Goal: Transaction & Acquisition: Purchase product/service

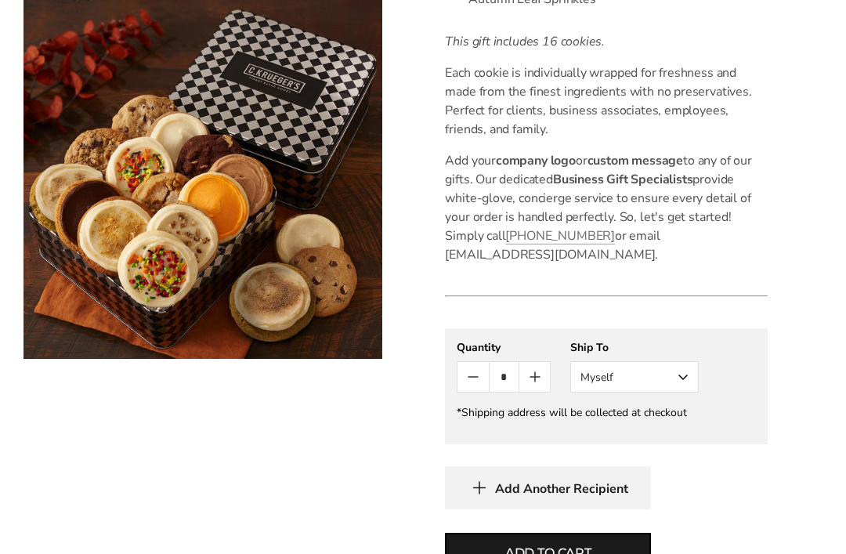
scroll to position [863, 0]
click at [693, 377] on button "Myself" at bounding box center [634, 377] width 128 height 31
click at [749, 352] on div "**********" at bounding box center [606, 366] width 299 height 52
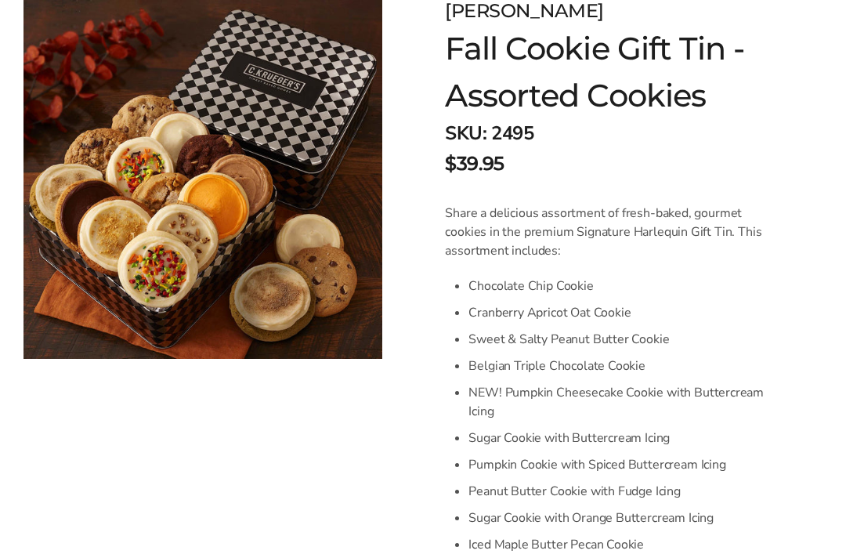
scroll to position [0, 0]
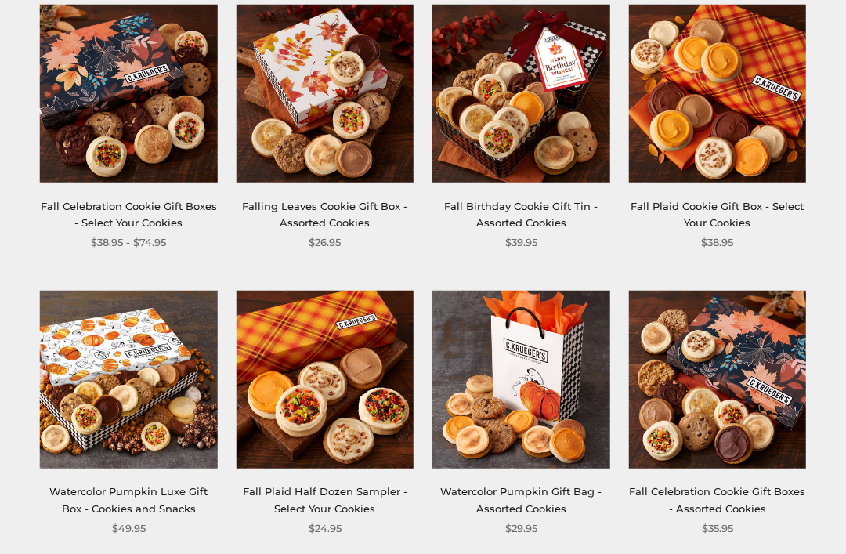
scroll to position [540, 0]
click at [551, 160] on img at bounding box center [521, 94] width 178 height 178
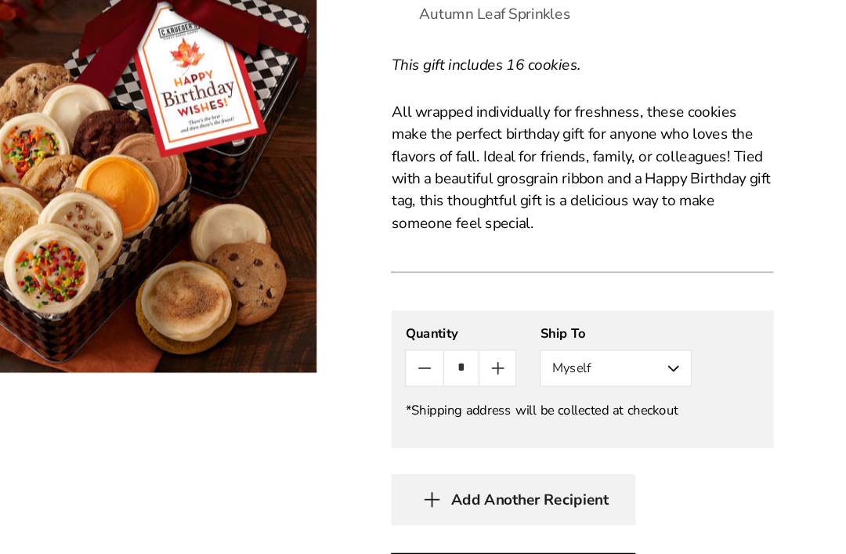
scroll to position [861, 0]
click at [570, 339] on button "Myself" at bounding box center [634, 354] width 128 height 31
click at [571, 399] on button "Other Recipient" at bounding box center [634, 413] width 127 height 28
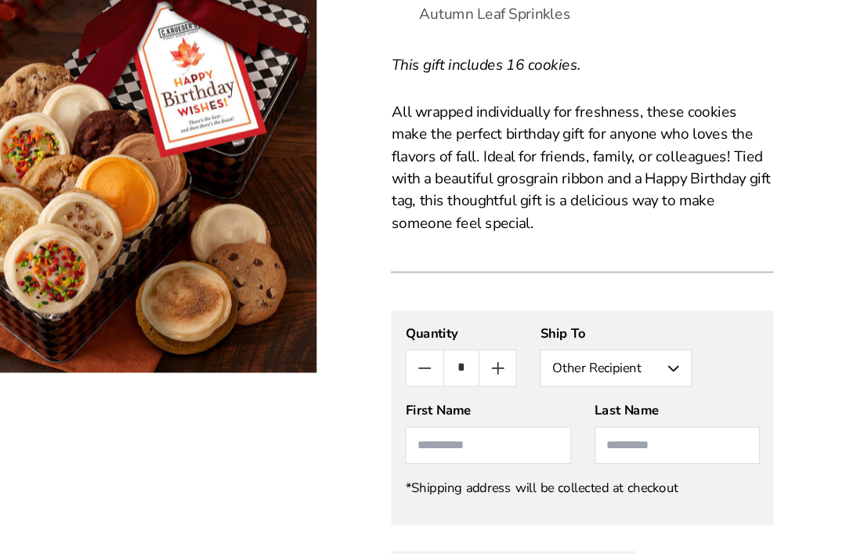
click at [457, 404] on input "First Name" at bounding box center [526, 419] width 139 height 31
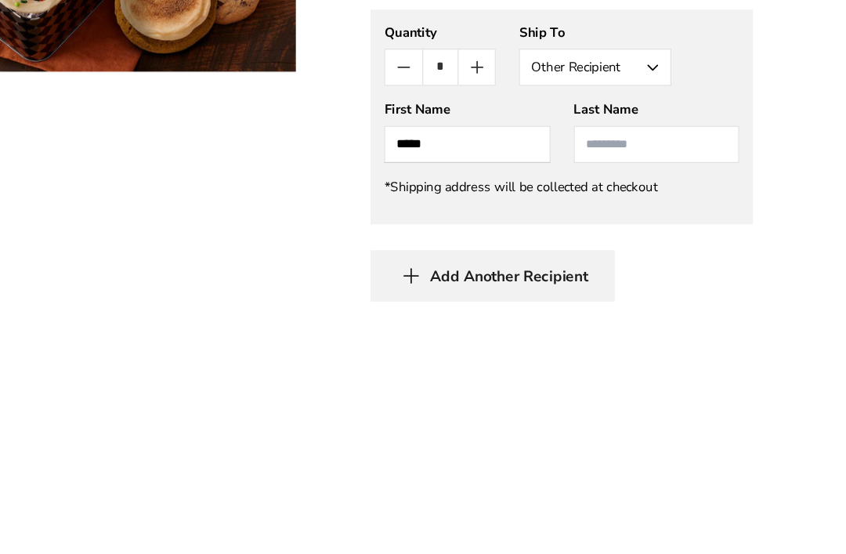
type input "*****"
click at [616, 404] on input "Last Name" at bounding box center [685, 419] width 139 height 31
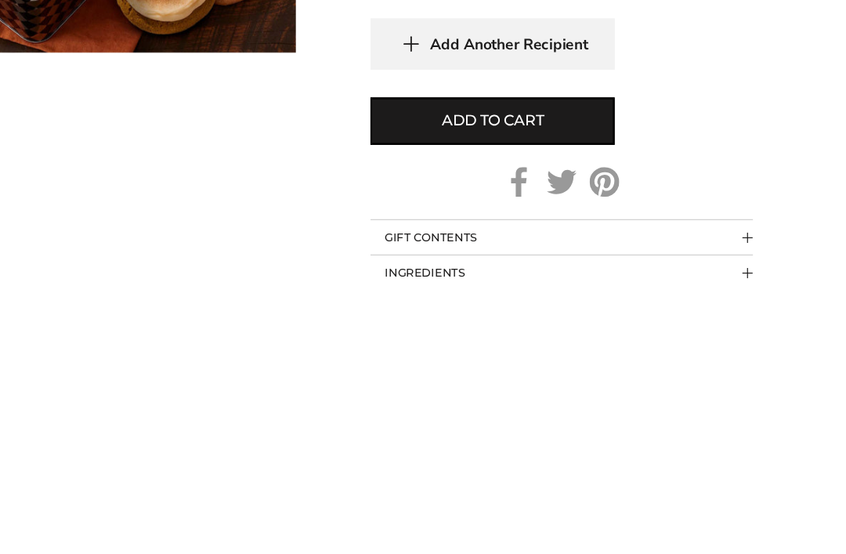
scroll to position [1043, 0]
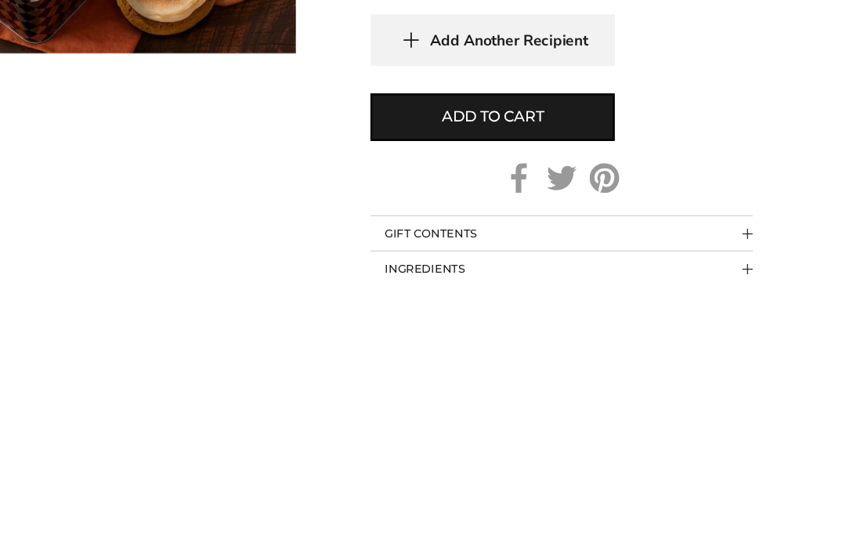
type input "*****"
click at [486, 393] on button "Add to cart" at bounding box center [548, 413] width 206 height 40
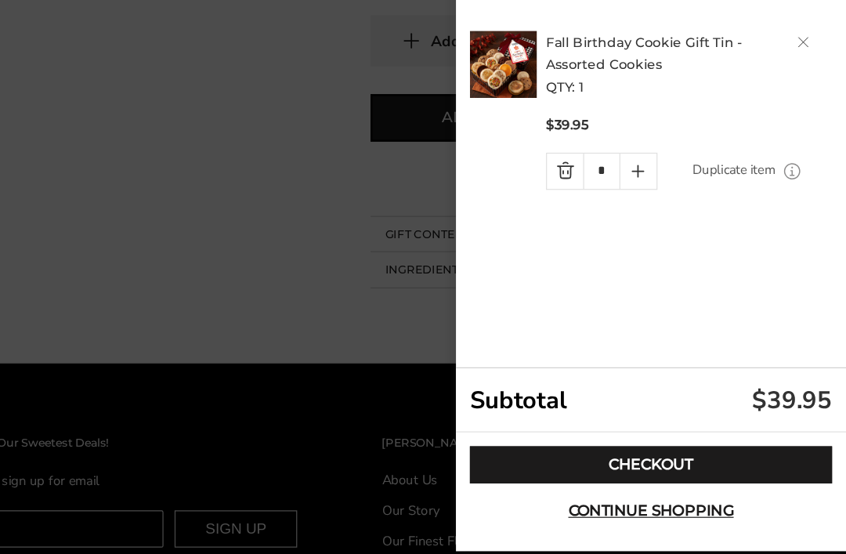
click at [572, 421] on link "Checkout" at bounding box center [681, 436] width 305 height 31
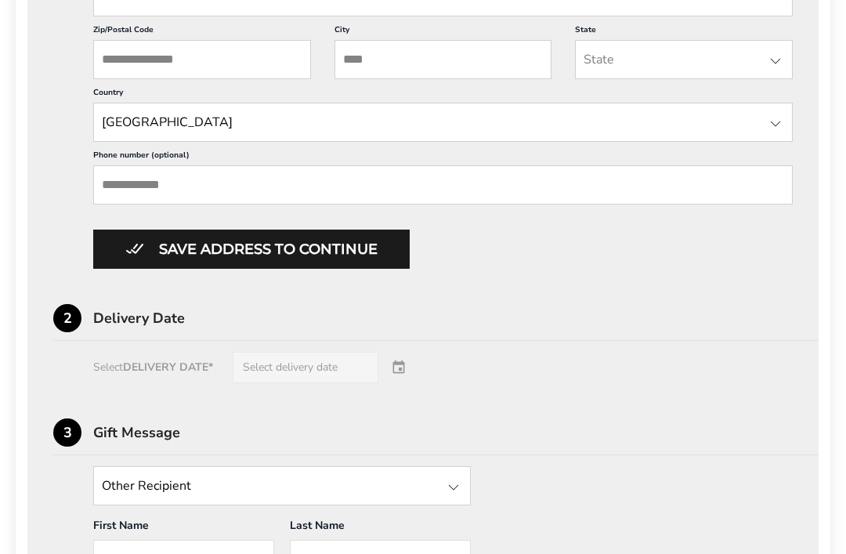
scroll to position [798, 0]
click at [355, 383] on div "Select DELIVERY DATE* Select delivery date" at bounding box center [422, 367] width 739 height 31
click at [330, 383] on div "Select DELIVERY DATE* Select delivery date" at bounding box center [422, 367] width 739 height 31
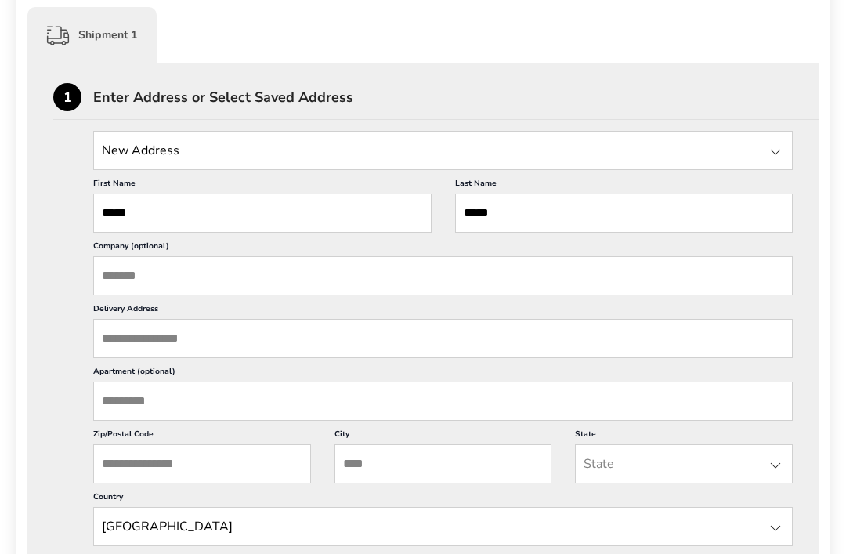
scroll to position [390, 0]
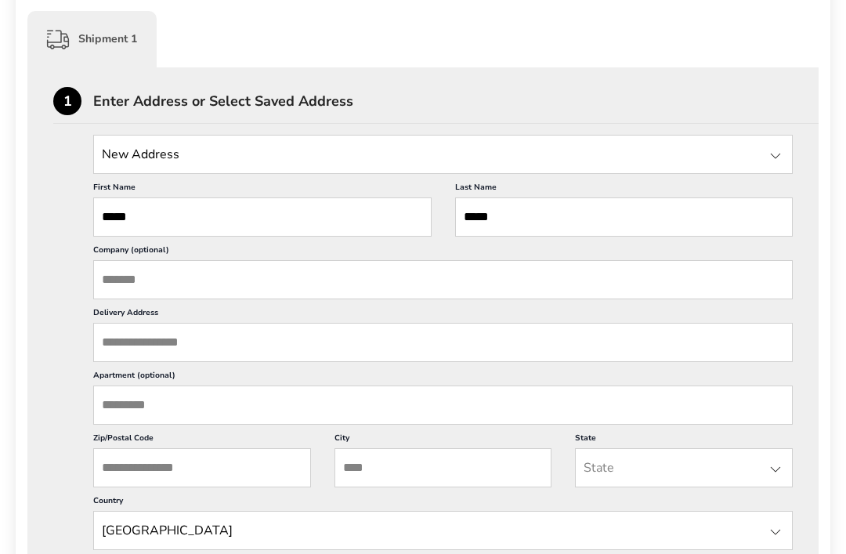
click at [269, 352] on input "Delivery Address" at bounding box center [442, 342] width 699 height 39
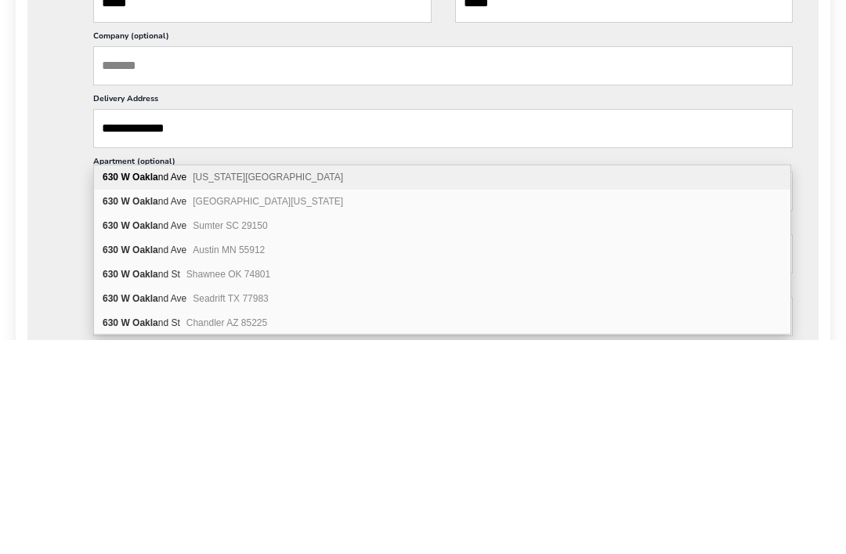
click at [329, 386] on span "[US_STATE][GEOGRAPHIC_DATA]" at bounding box center [268, 391] width 150 height 11
type input "**********"
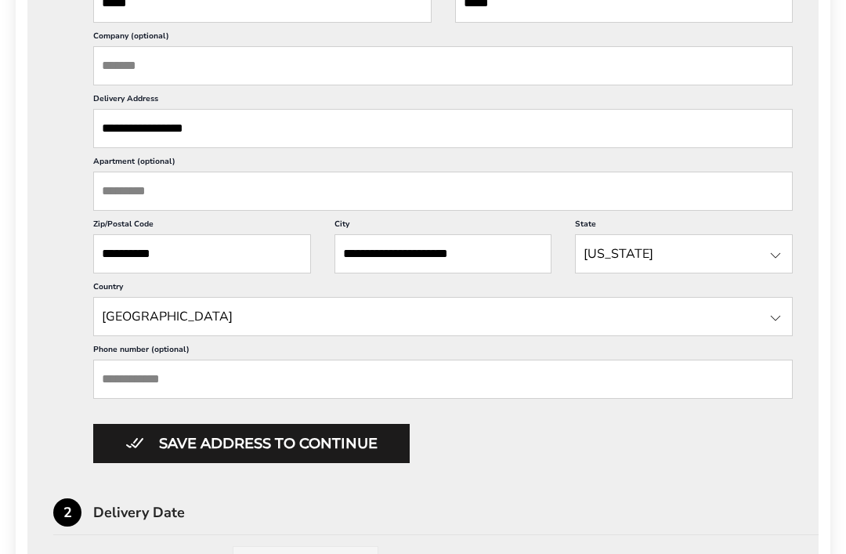
click at [211, 399] on input "Phone number (optional)" at bounding box center [442, 378] width 699 height 39
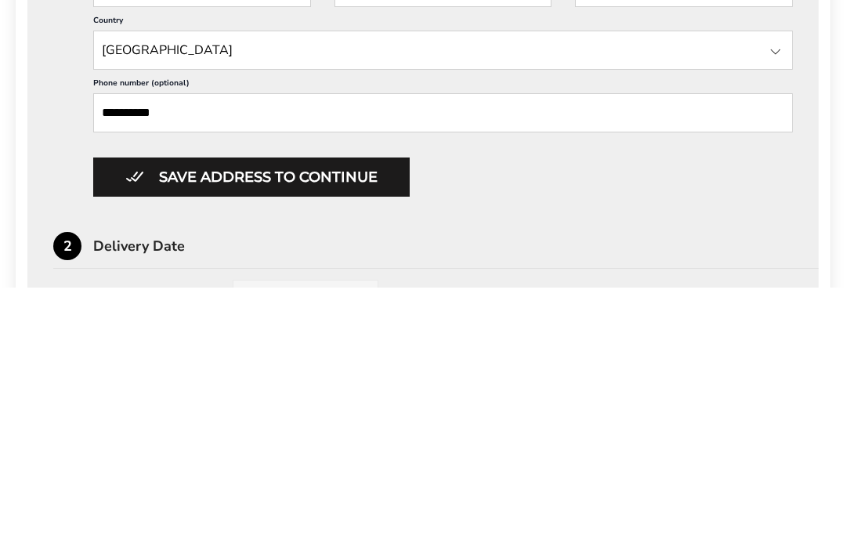
type input "**********"
click at [358, 424] on button "Save address to continue" at bounding box center [251, 443] width 316 height 39
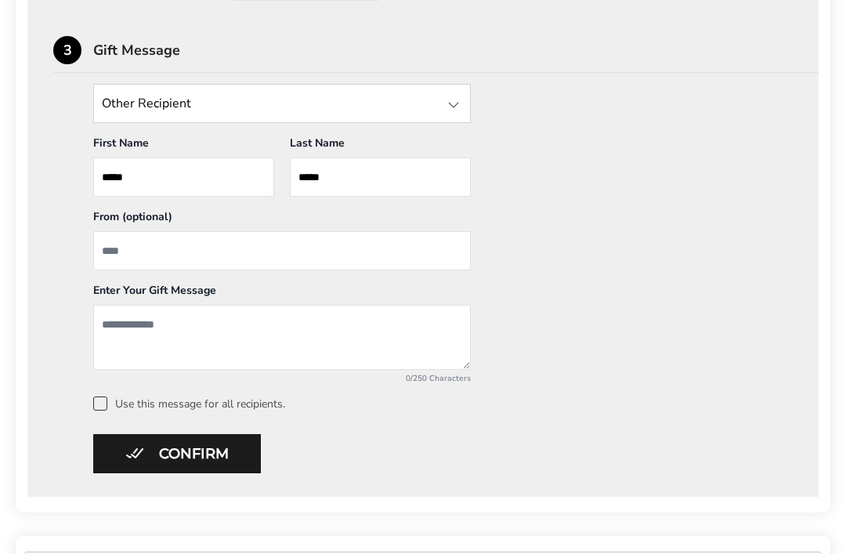
scroll to position [712, 0]
click at [135, 327] on textarea "Add a message" at bounding box center [281, 336] width 377 height 65
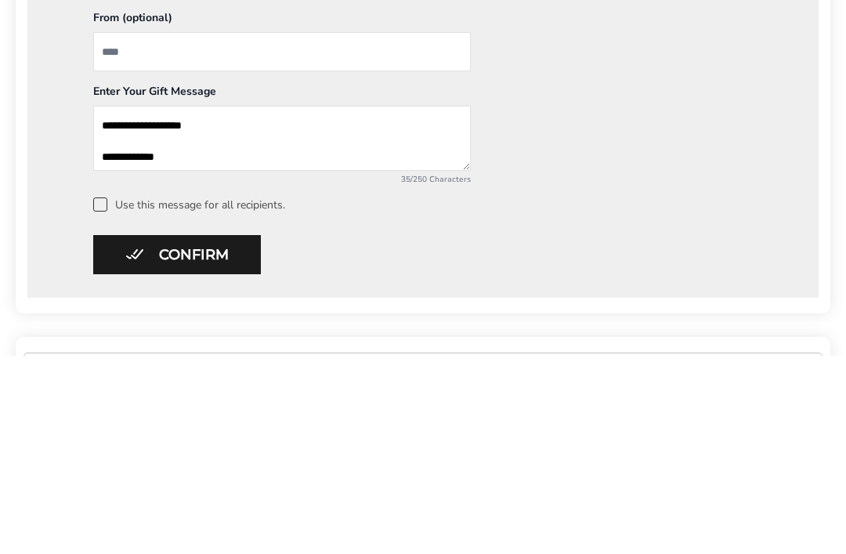
type textarea "**********"
click at [111, 198] on div "**********" at bounding box center [422, 246] width 739 height 327
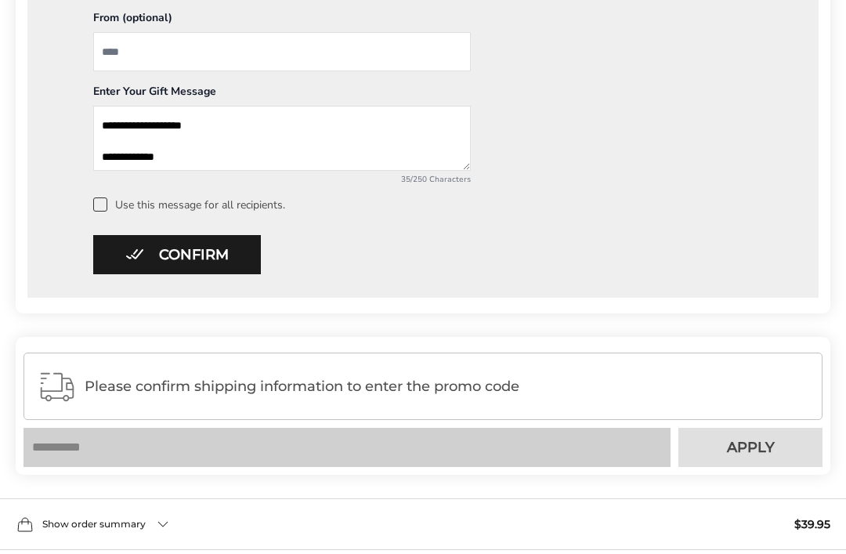
click at [105, 206] on span at bounding box center [100, 204] width 14 height 14
click at [128, 45] on input "From" at bounding box center [281, 51] width 377 height 39
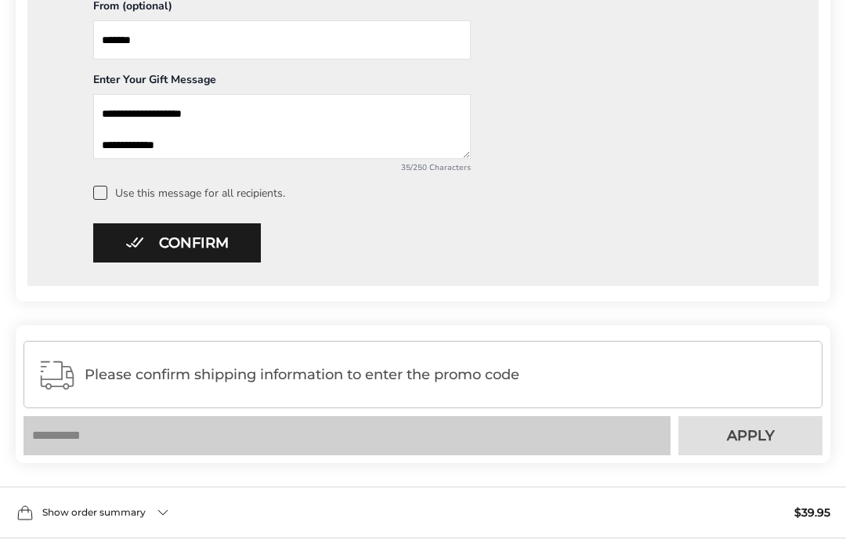
type input "*******"
click at [187, 239] on button "Confirm" at bounding box center [177, 254] width 168 height 39
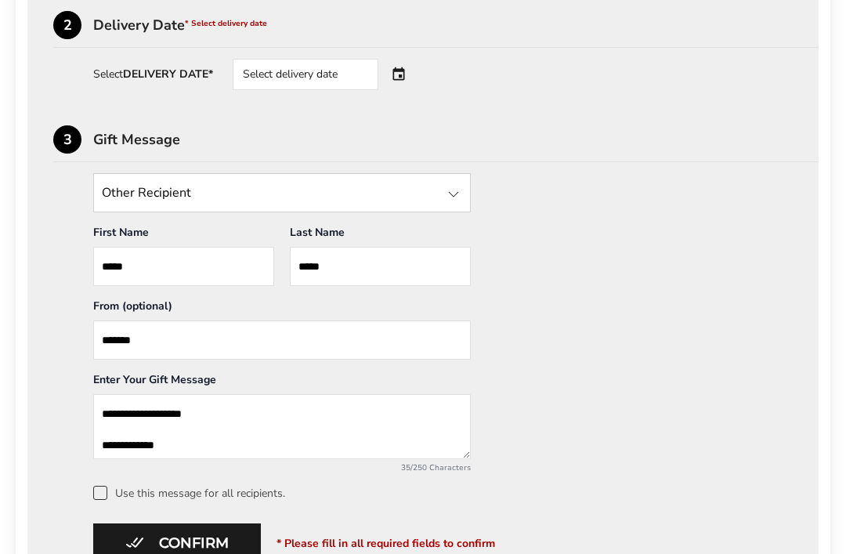
scroll to position [621, 0]
click at [327, 77] on div "Select delivery date" at bounding box center [306, 75] width 146 height 31
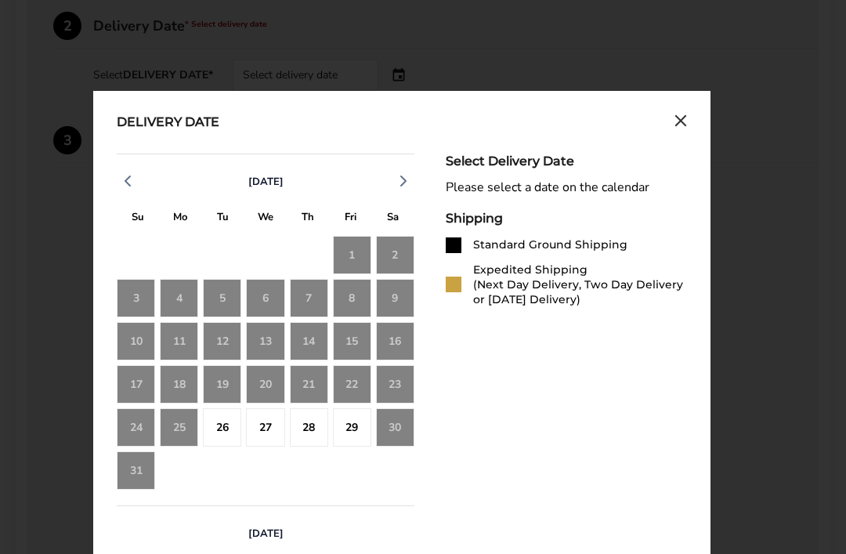
click at [403, 186] on polyline "button" at bounding box center [403, 180] width 5 height 9
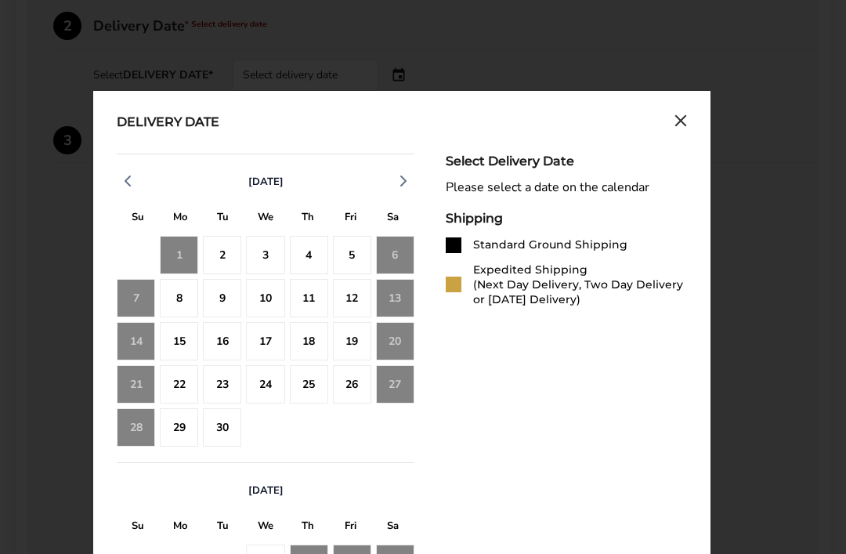
click at [402, 186] on icon "button" at bounding box center [403, 181] width 19 height 19
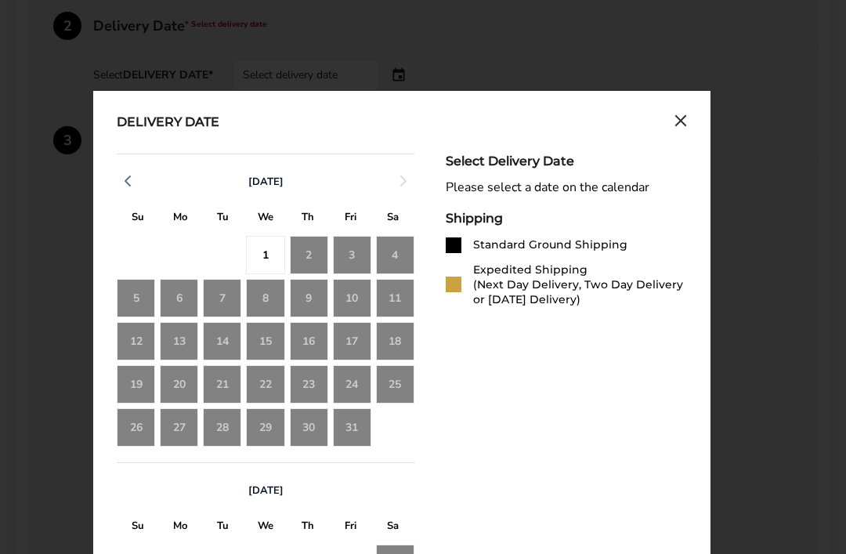
click at [134, 172] on button "button" at bounding box center [128, 180] width 22 height 23
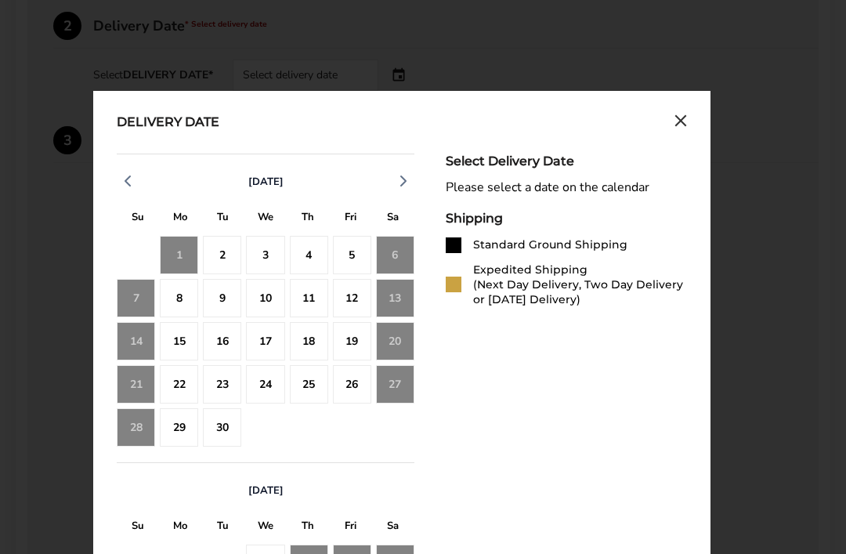
click at [393, 183] on button "button" at bounding box center [403, 180] width 22 height 23
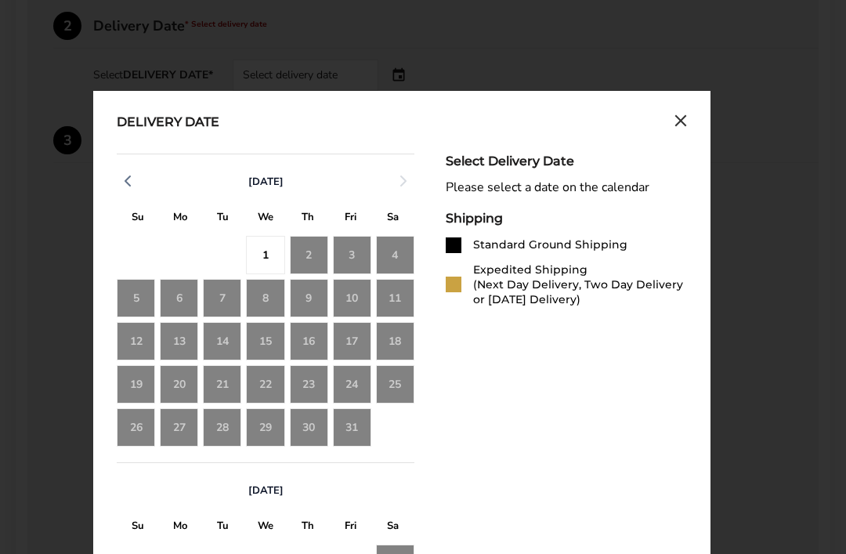
click at [309, 388] on div "23" at bounding box center [309, 384] width 38 height 38
click at [306, 388] on div "23" at bounding box center [309, 384] width 38 height 38
click at [309, 385] on div "23" at bounding box center [309, 384] width 38 height 38
click at [321, 373] on div "23" at bounding box center [309, 384] width 38 height 38
click at [321, 374] on div "23" at bounding box center [309, 384] width 38 height 38
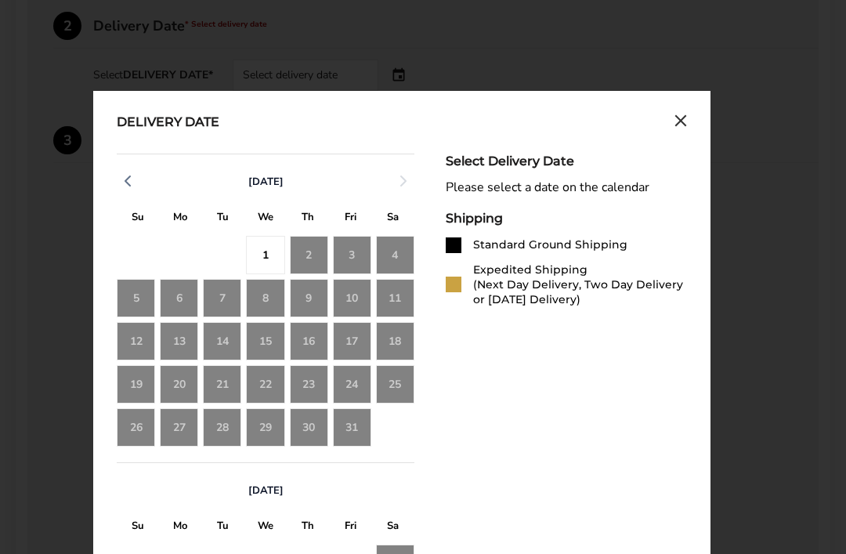
click at [322, 385] on div "23" at bounding box center [309, 384] width 38 height 38
click at [316, 381] on div "23" at bounding box center [309, 384] width 38 height 38
click at [313, 387] on div "23" at bounding box center [309, 384] width 38 height 38
click at [317, 389] on div "23" at bounding box center [309, 384] width 38 height 38
click at [137, 178] on button "button" at bounding box center [128, 180] width 22 height 23
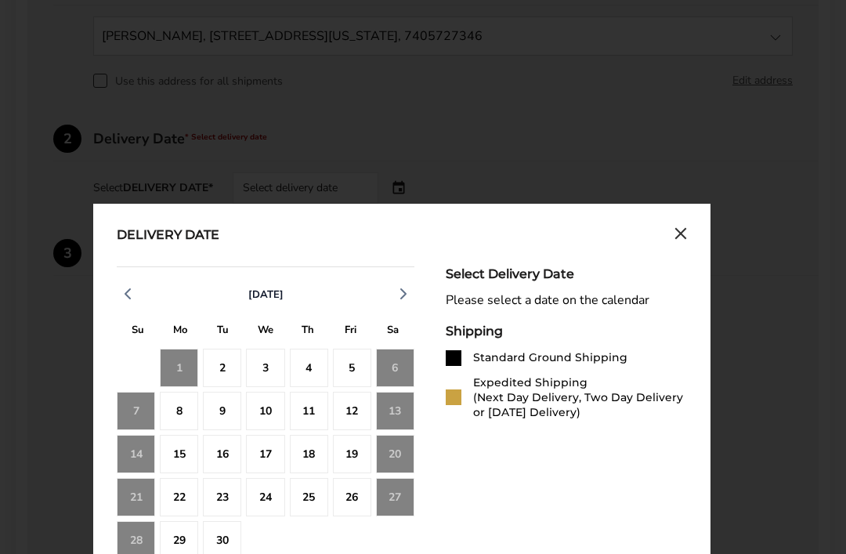
scroll to position [506, 0]
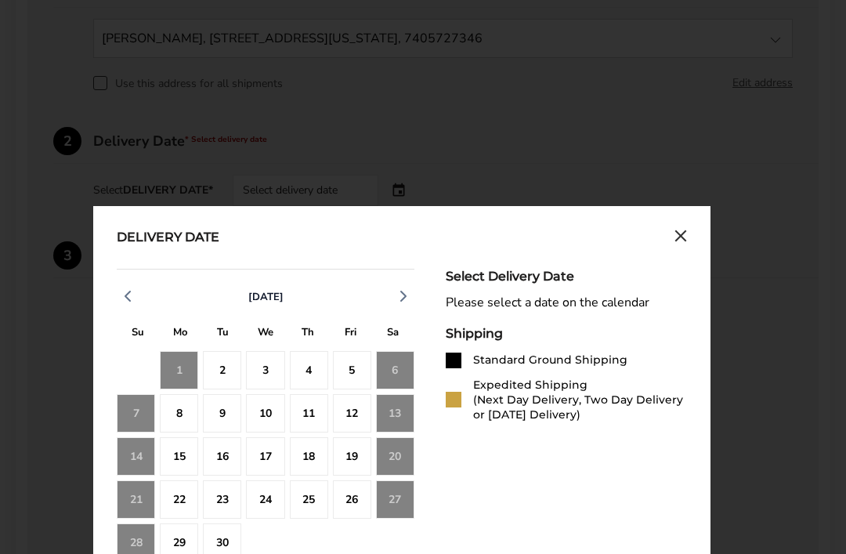
click at [683, 238] on icon "Close calendar" at bounding box center [680, 235] width 9 height 9
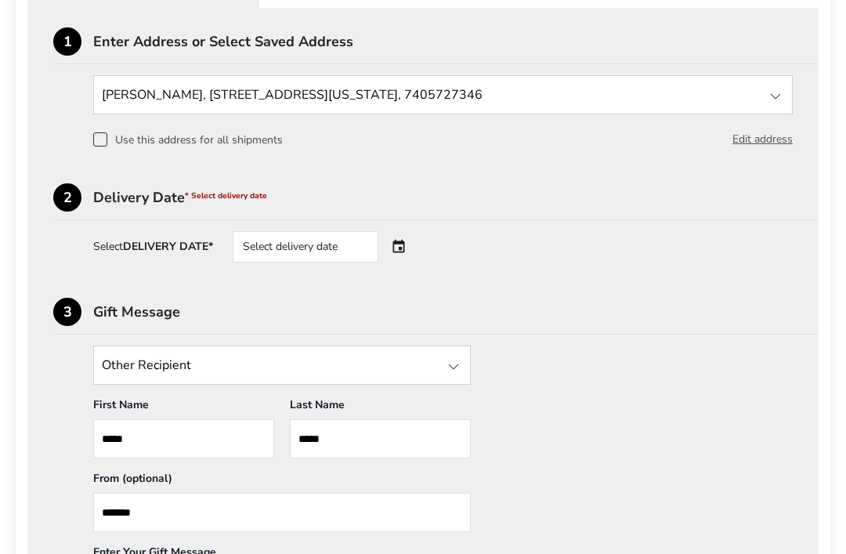
scroll to position [450, 0]
click at [328, 247] on div "Select delivery date" at bounding box center [306, 246] width 146 height 31
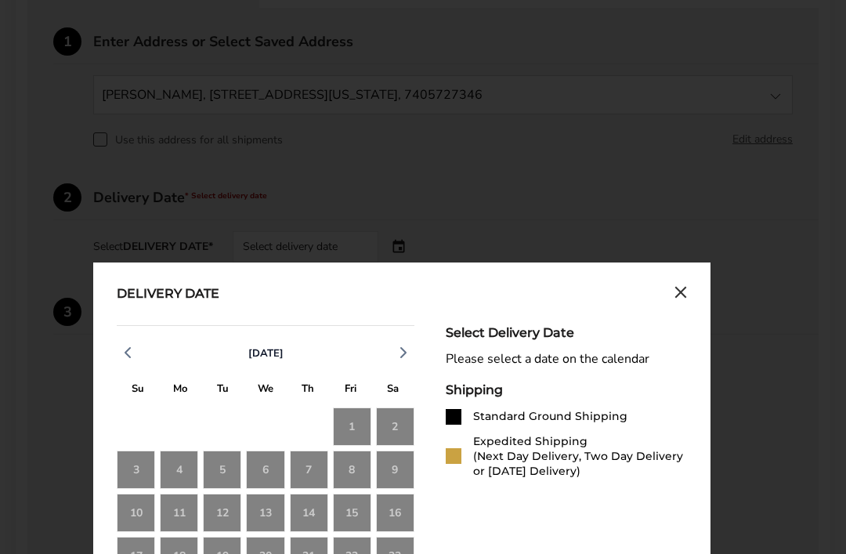
click at [684, 293] on icon "Close calendar" at bounding box center [680, 291] width 9 height 9
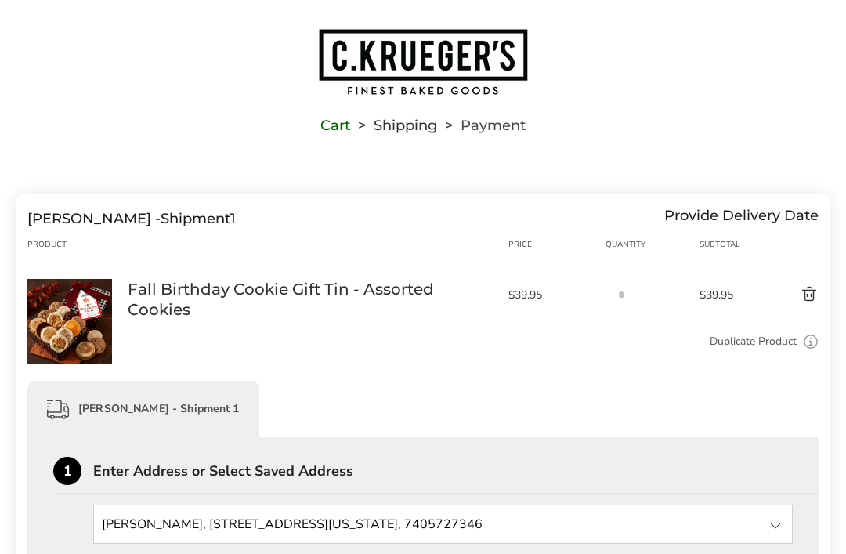
scroll to position [0, 0]
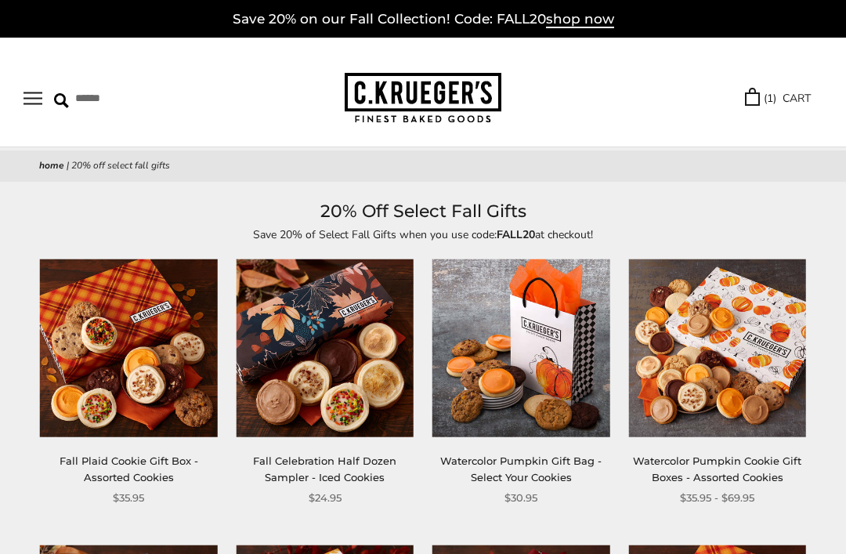
click at [795, 96] on link "( 1 ) CART" at bounding box center [778, 98] width 66 height 18
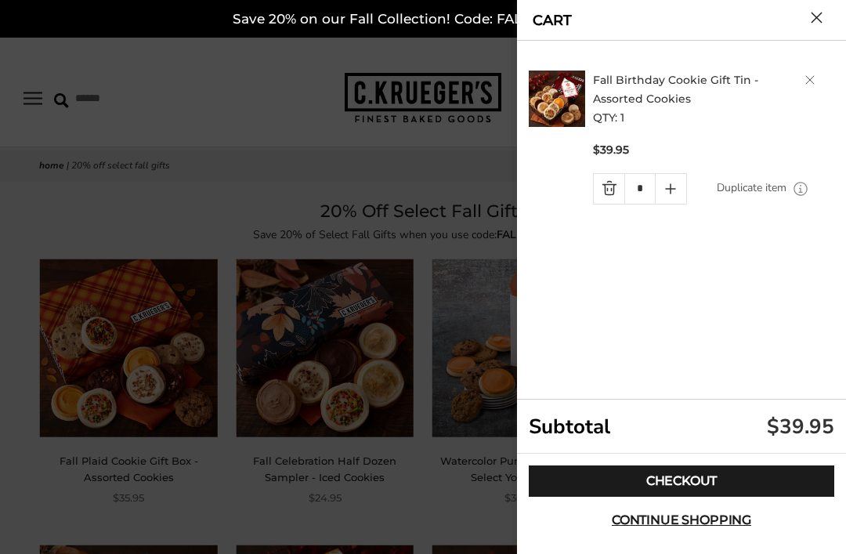
click at [812, 77] on link "Delete product" at bounding box center [809, 79] width 9 height 9
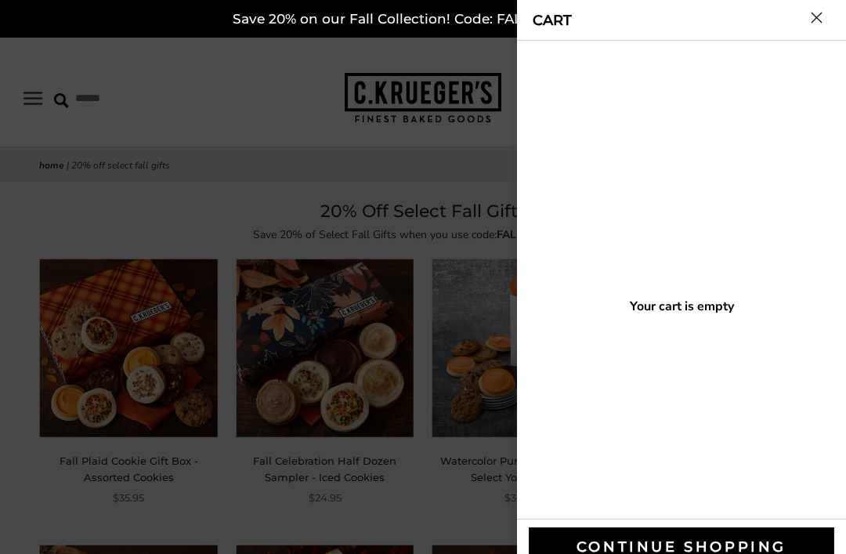
click at [822, 13] on button "Close cart" at bounding box center [817, 18] width 12 height 12
